Goal: Task Accomplishment & Management: Manage account settings

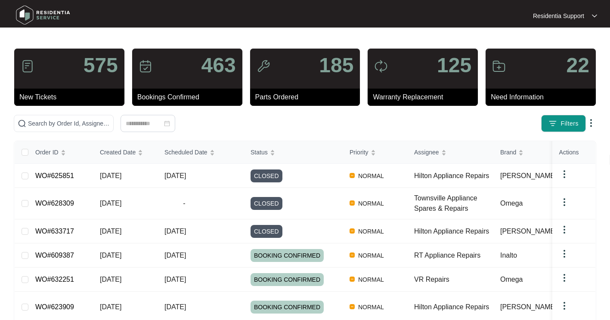
click at [586, 128] on img at bounding box center [591, 123] width 10 height 10
click at [274, 164] on span "Download Tickets CSV" at bounding box center [287, 163] width 76 height 9
